Goal: Find specific page/section: Find specific page/section

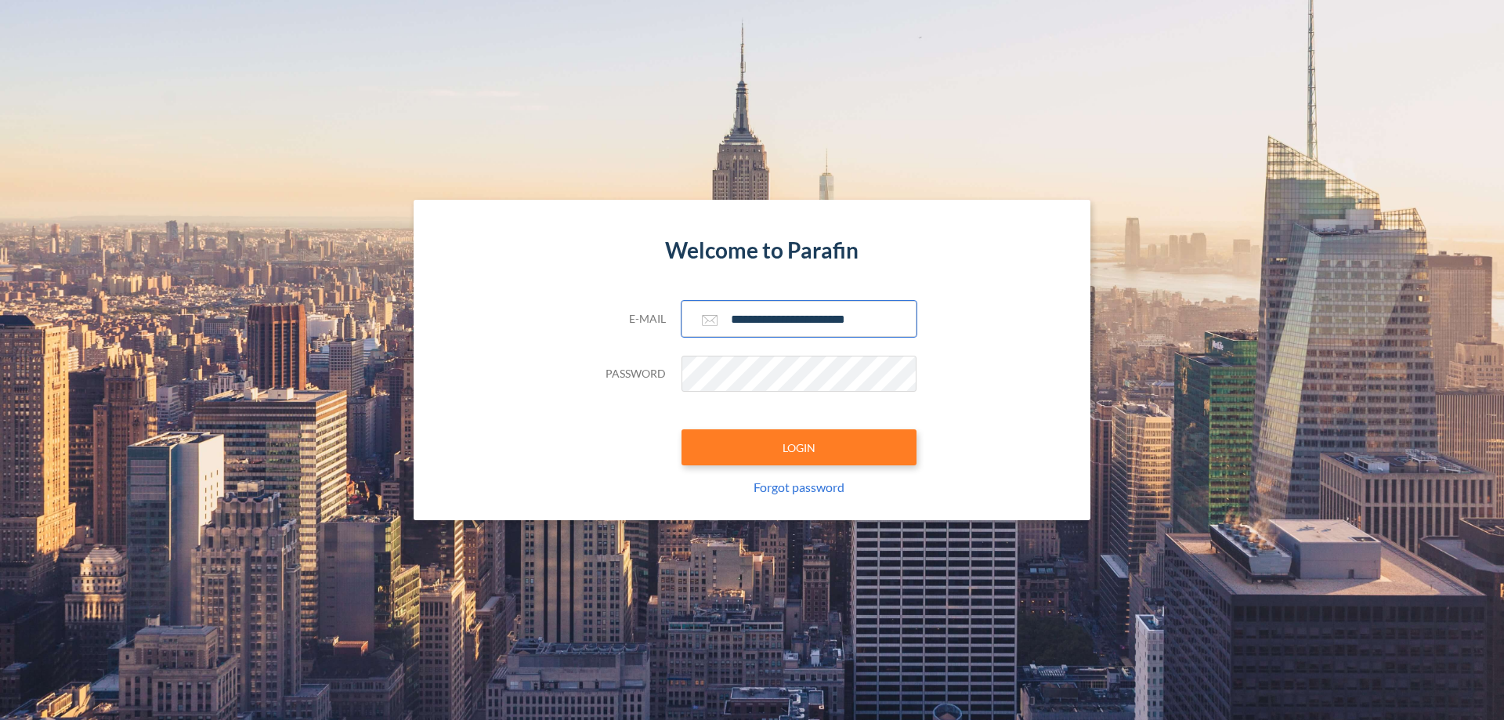
type input "**********"
click at [799, 447] on button "LOGIN" at bounding box center [799, 447] width 235 height 36
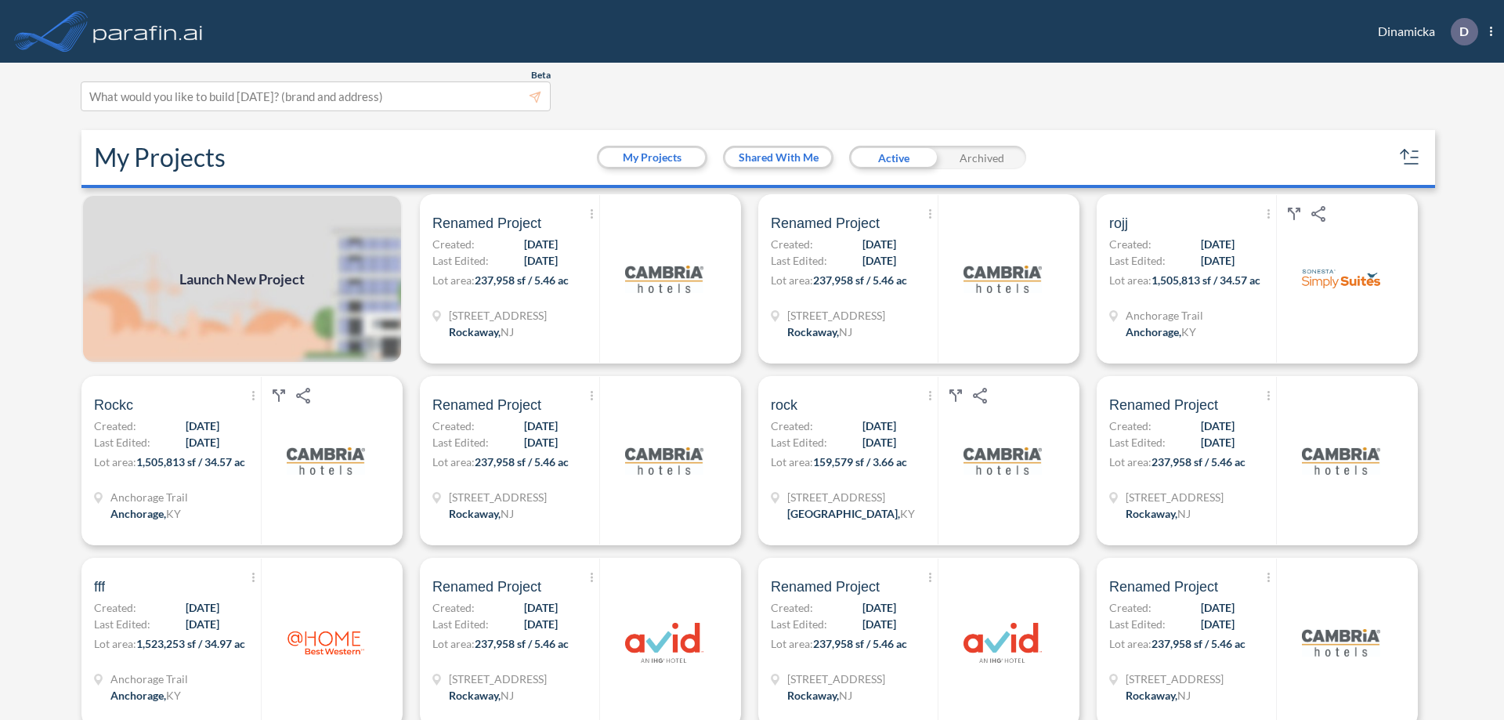
scroll to position [4, 0]
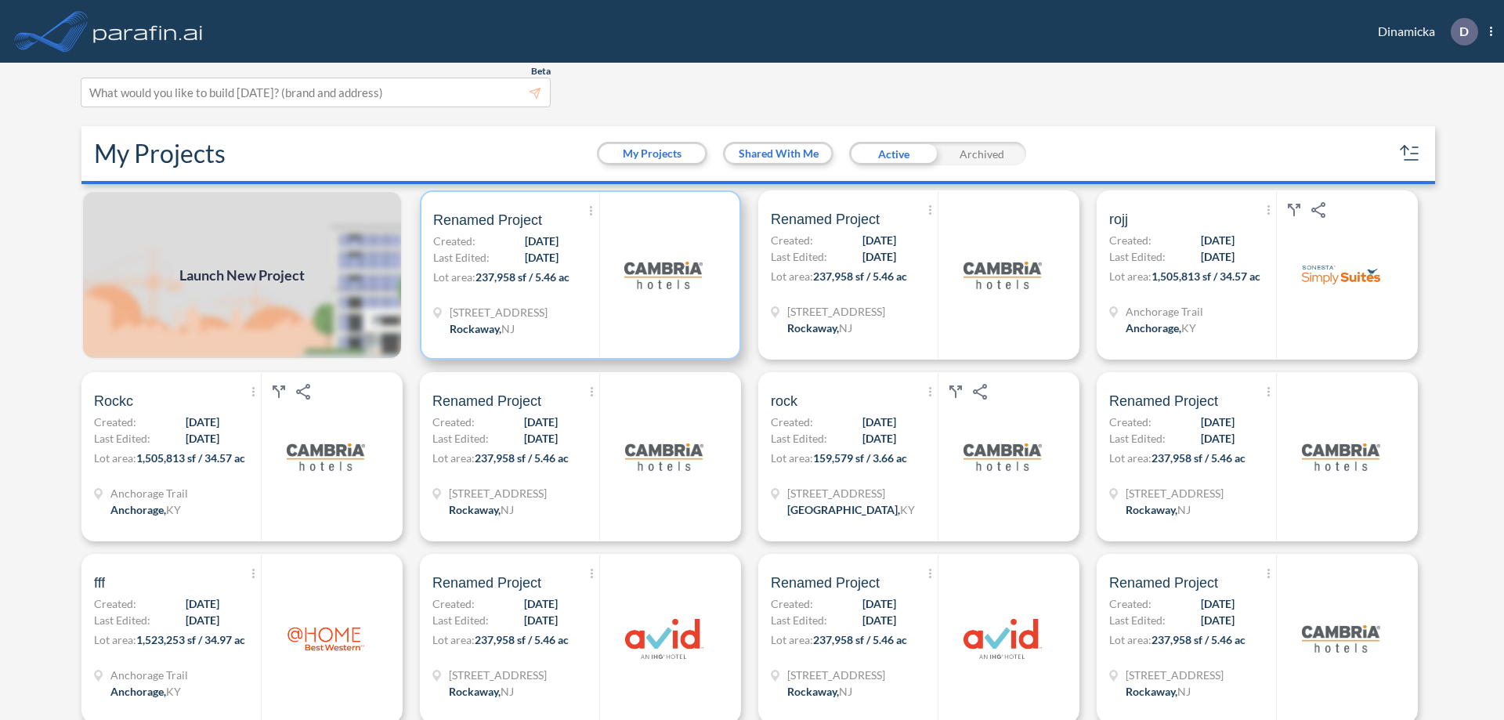
click at [577, 275] on p "Lot area: 237,958 sf / 5.46 ac" at bounding box center [516, 280] width 166 height 23
